Goal: Task Accomplishment & Management: Complete application form

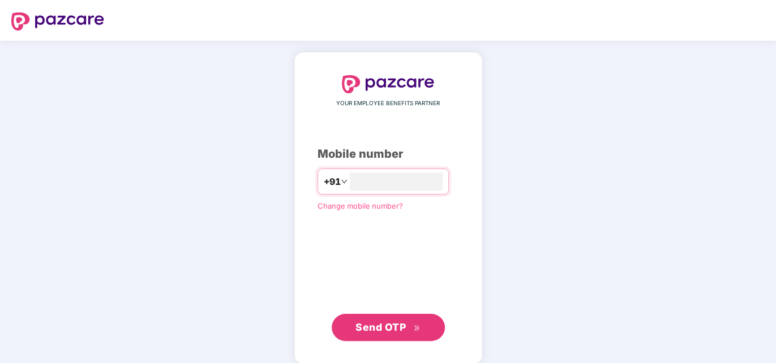
type input "**********"
click at [383, 325] on span "Send OTP" at bounding box center [380, 326] width 50 height 12
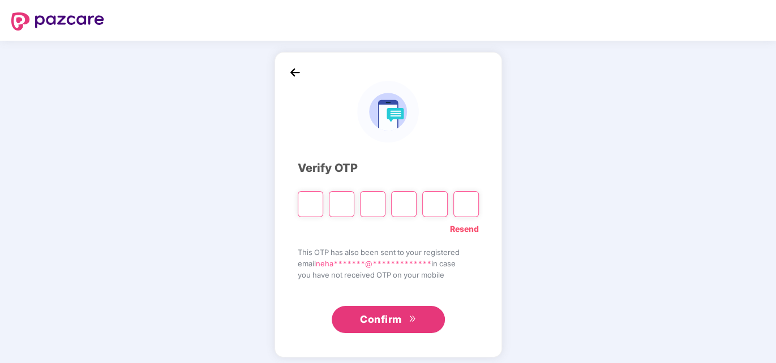
type input "*"
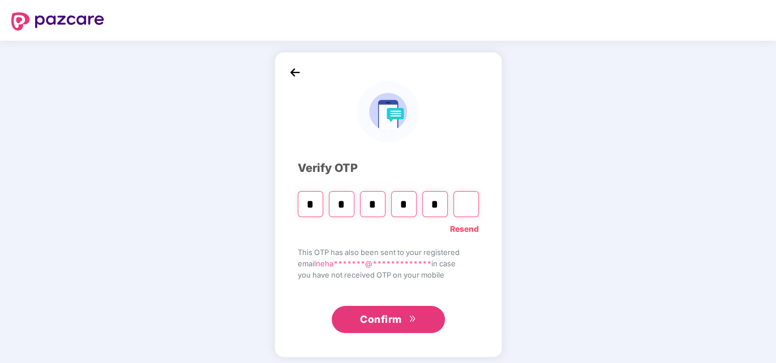
type input "*"
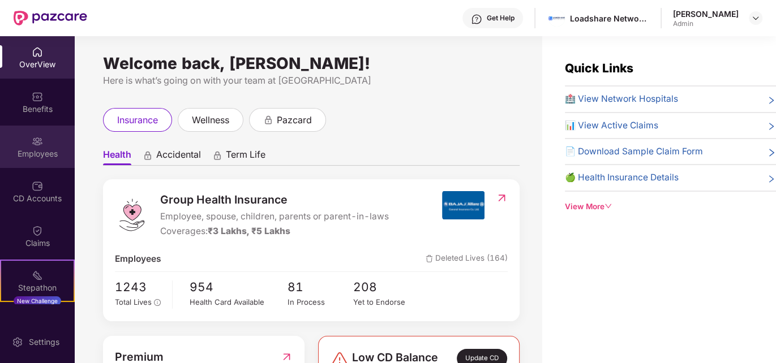
click at [37, 163] on div "Employees" at bounding box center [37, 147] width 75 height 42
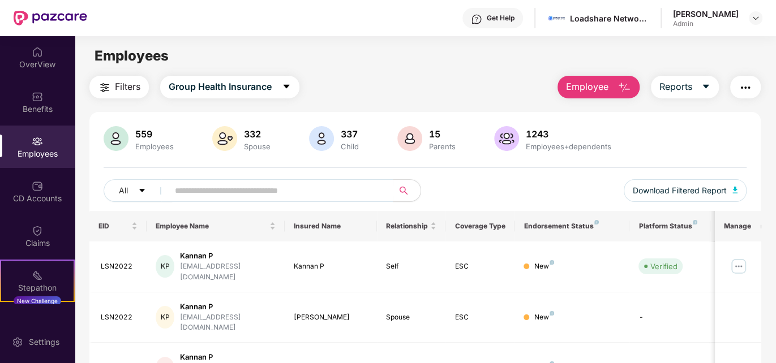
click at [611, 88] on button "Employee" at bounding box center [599, 87] width 82 height 23
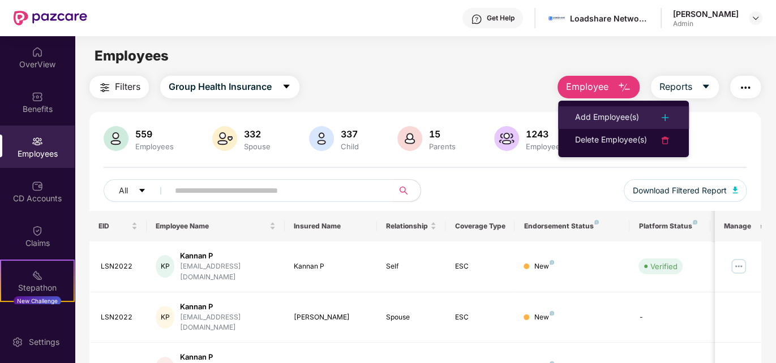
click at [604, 117] on div "Add Employee(s)" at bounding box center [607, 118] width 64 height 14
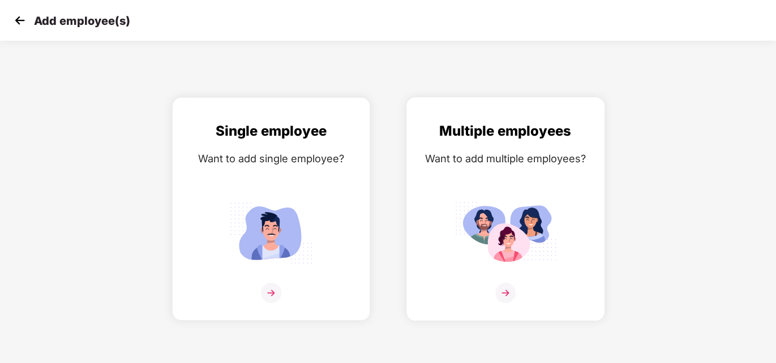
click at [521, 194] on div "Multiple employees Want to add multiple employees?" at bounding box center [505, 219] width 174 height 197
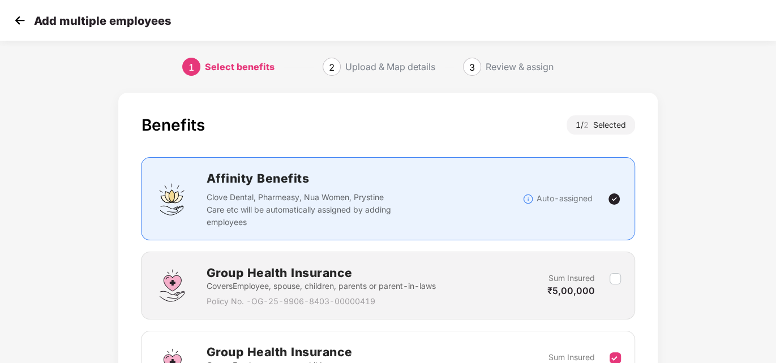
scroll to position [133, 0]
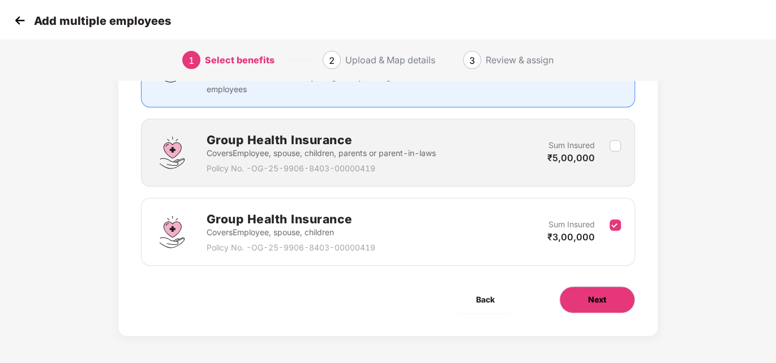
click at [601, 294] on span "Next" at bounding box center [597, 300] width 18 height 12
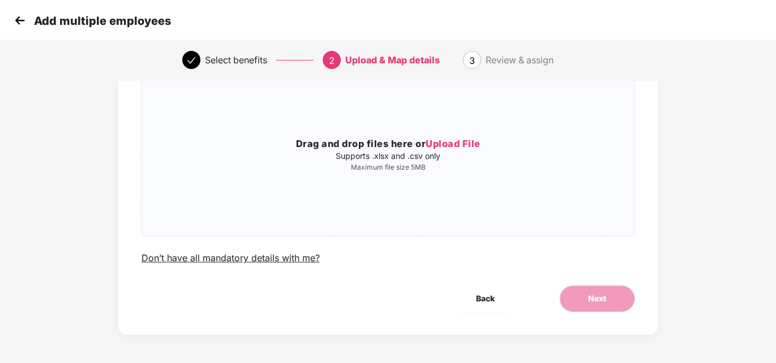
scroll to position [0, 0]
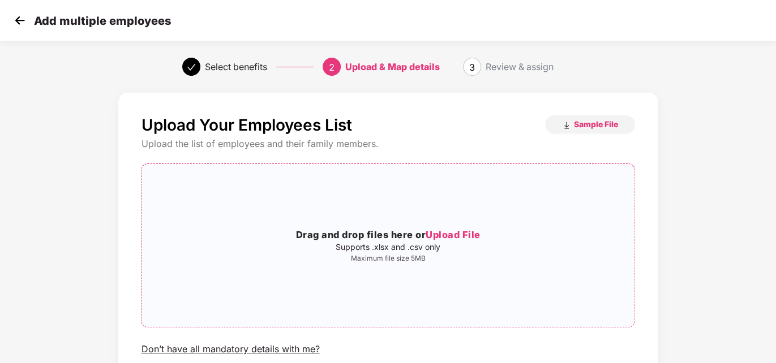
click at [437, 230] on span "Upload File" at bounding box center [453, 234] width 55 height 11
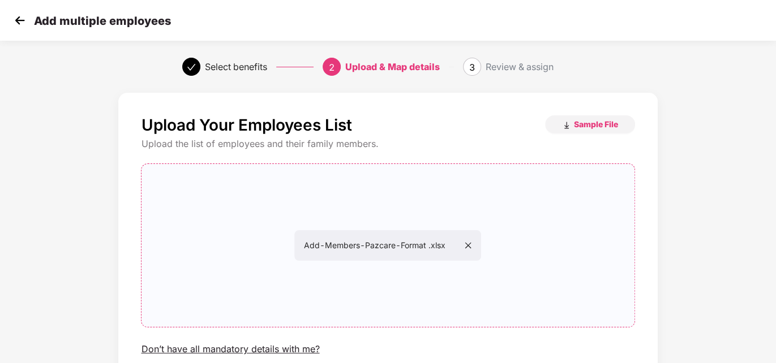
scroll to position [91, 0]
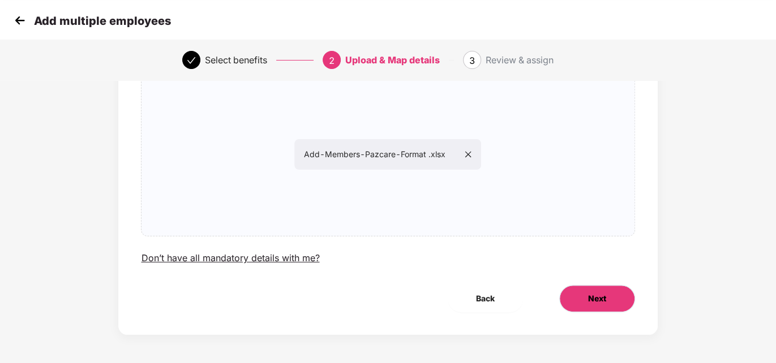
click at [589, 297] on span "Next" at bounding box center [597, 299] width 18 height 12
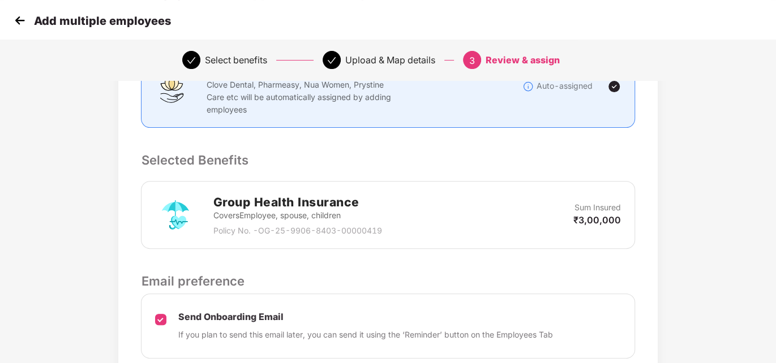
scroll to position [278, 0]
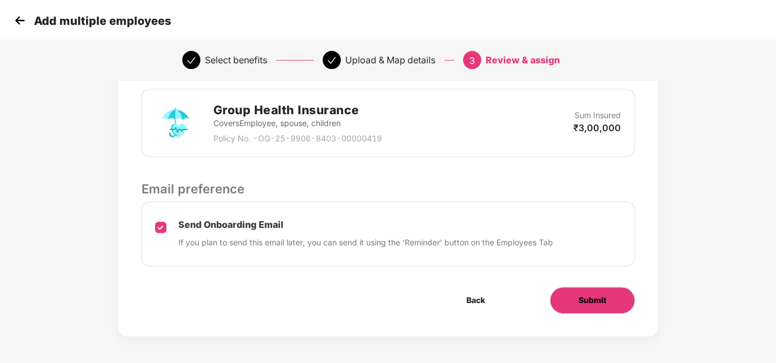
click at [597, 302] on span "Submit" at bounding box center [592, 300] width 28 height 12
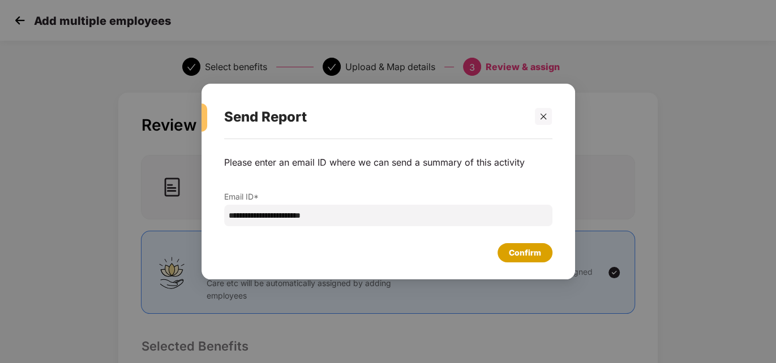
click at [509, 248] on div "Confirm" at bounding box center [525, 253] width 32 height 12
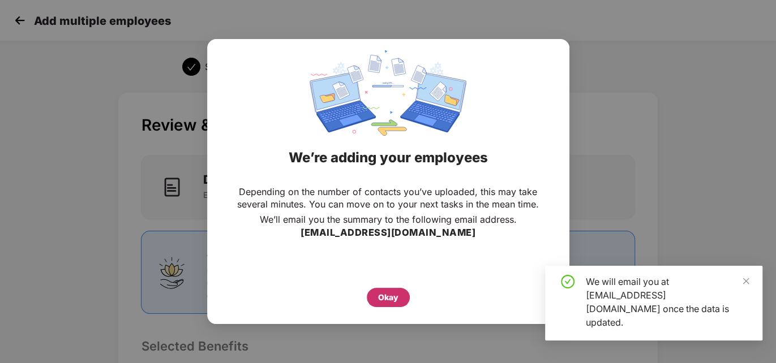
click at [385, 293] on div "Okay" at bounding box center [388, 297] width 20 height 12
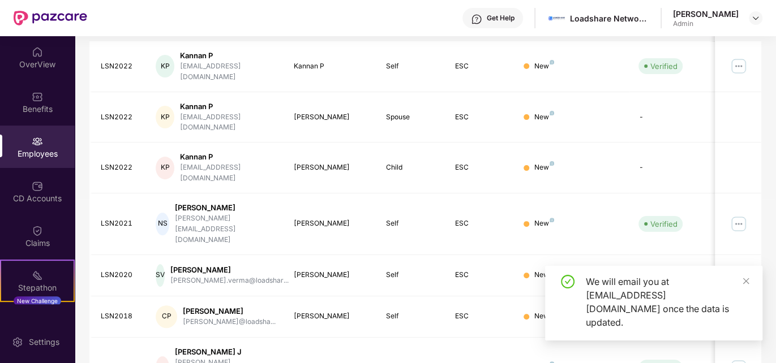
scroll to position [201, 0]
